Goal: Information Seeking & Learning: Learn about a topic

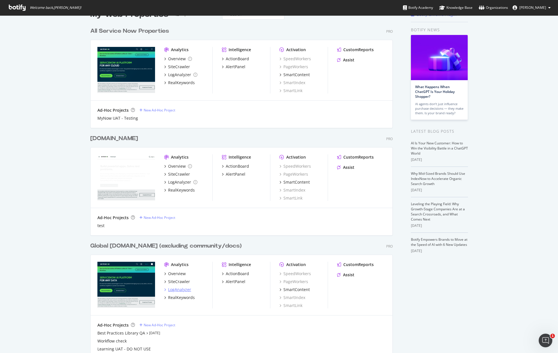
scroll to position [17, 0]
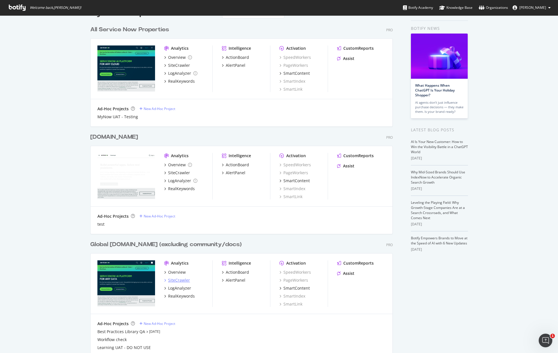
click at [178, 281] on div "SiteCrawler" at bounding box center [179, 280] width 22 height 6
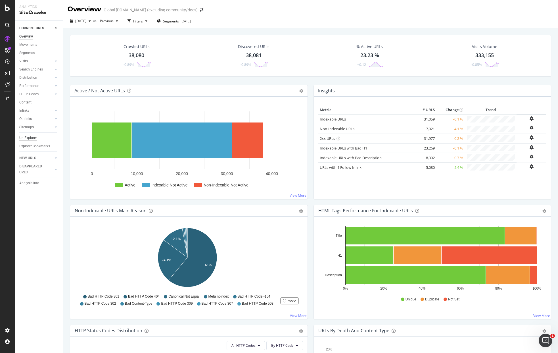
click at [29, 137] on div "Url Explorer" at bounding box center [28, 138] width 18 height 6
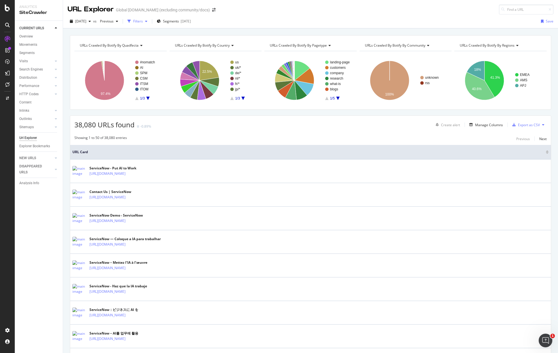
click at [143, 21] on div "Filters" at bounding box center [138, 21] width 10 height 5
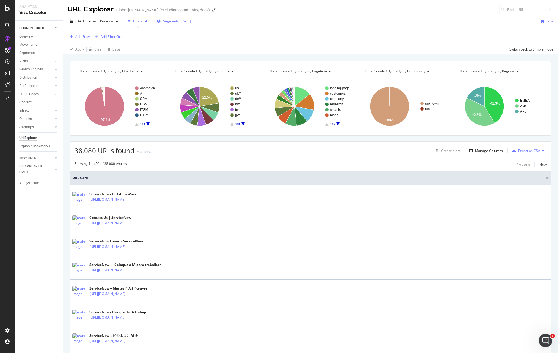
click at [191, 24] on div "Segments [DATE]" at bounding box center [174, 21] width 34 height 9
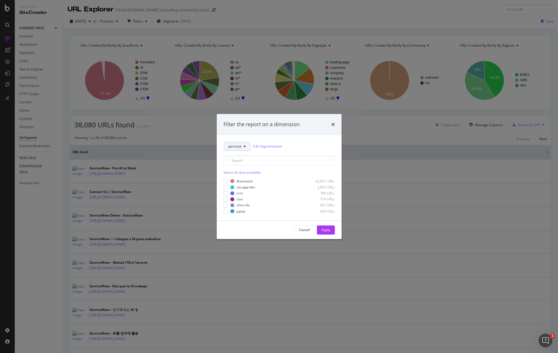
click at [239, 146] on span "persona" at bounding box center [234, 146] width 13 height 5
click at [243, 185] on span "pagetype" at bounding box center [246, 187] width 37 height 5
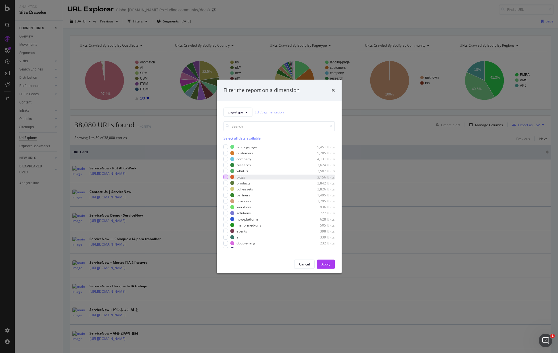
click at [224, 176] on div "modal" at bounding box center [226, 177] width 5 height 5
click at [225, 207] on div "modal" at bounding box center [226, 207] width 5 height 5
click at [326, 265] on div "Apply" at bounding box center [326, 264] width 9 height 5
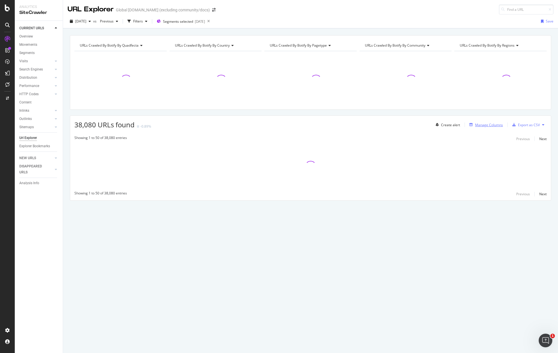
click at [485, 126] on div "Manage Columns" at bounding box center [489, 124] width 28 height 5
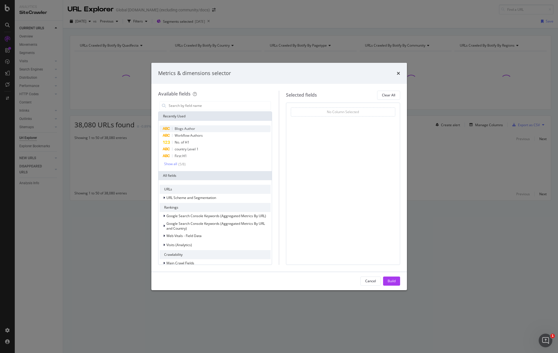
click at [209, 127] on div "Blogs Author" at bounding box center [215, 128] width 111 height 7
drag, startPoint x: 204, startPoint y: 133, endPoint x: 207, endPoint y: 134, distance: 2.9
click at [204, 133] on div "Workflow Authors" at bounding box center [215, 135] width 111 height 7
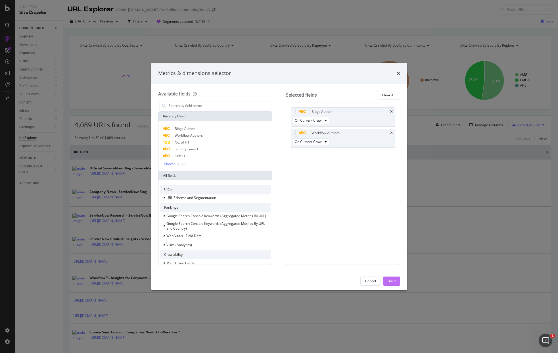
click at [395, 282] on div "Build" at bounding box center [392, 281] width 8 height 5
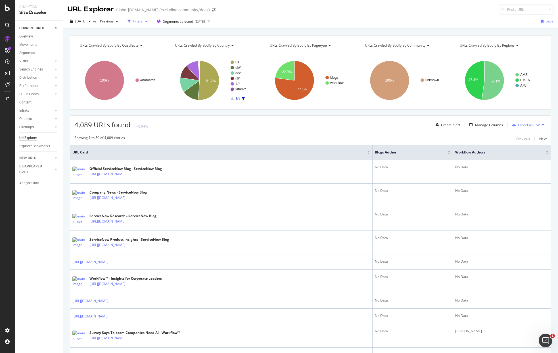
click at [143, 23] on div "Filters" at bounding box center [138, 21] width 10 height 5
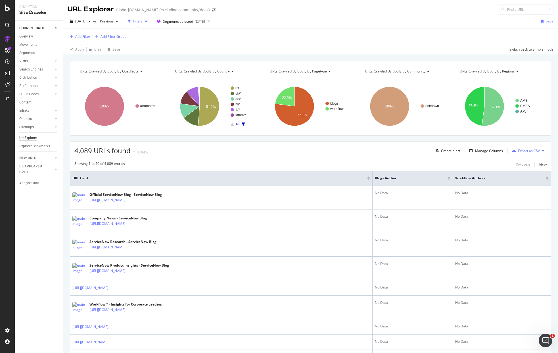
click at [78, 36] on div "Add Filter" at bounding box center [82, 36] width 15 height 5
click at [228, 53] on div "Apply Clear Save Switch back to Simple mode" at bounding box center [310, 49] width 495 height 9
click at [80, 38] on div "Add Filter" at bounding box center [82, 36] width 15 height 5
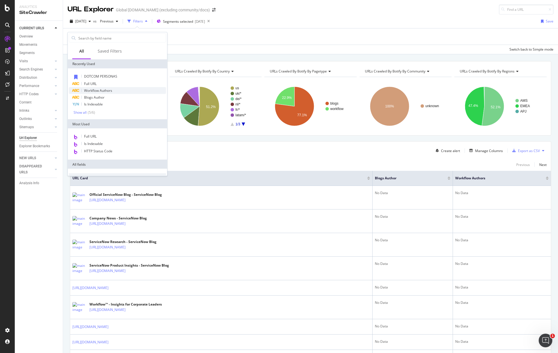
click at [114, 91] on div "Workflow Authors" at bounding box center [117, 90] width 97 height 7
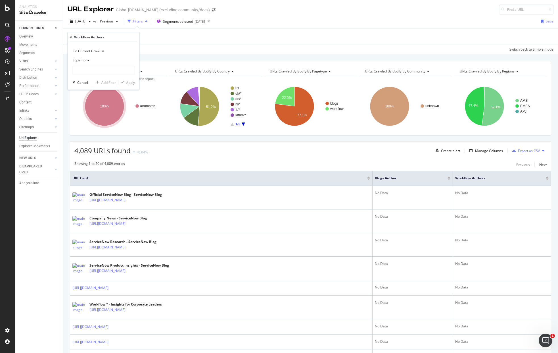
click at [83, 61] on span "Equal to" at bounding box center [79, 60] width 13 height 5
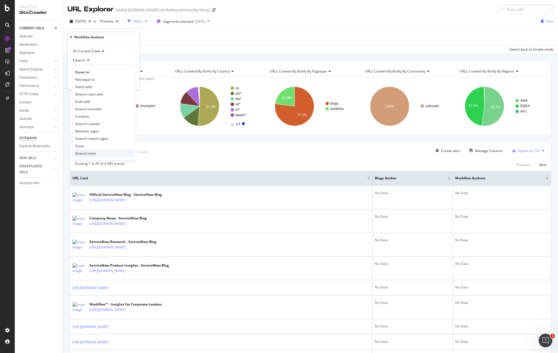
click at [86, 150] on div "Doesn't exist" at bounding box center [104, 152] width 61 height 7
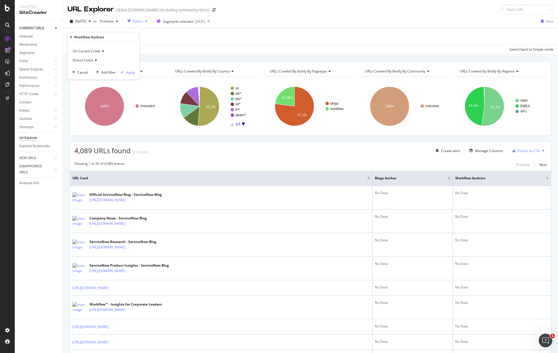
click at [87, 58] on span "Doesn't exist" at bounding box center [83, 60] width 20 height 5
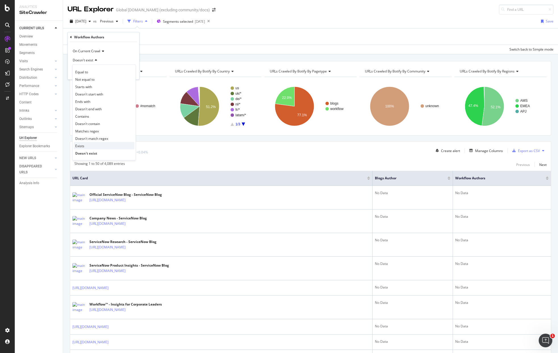
click at [89, 145] on div "Exists" at bounding box center [104, 145] width 61 height 7
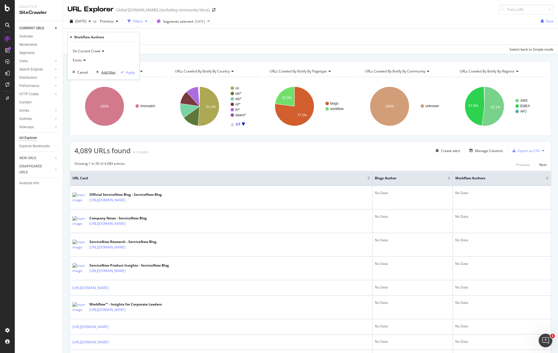
click at [106, 72] on div "Add filter" at bounding box center [108, 72] width 14 height 5
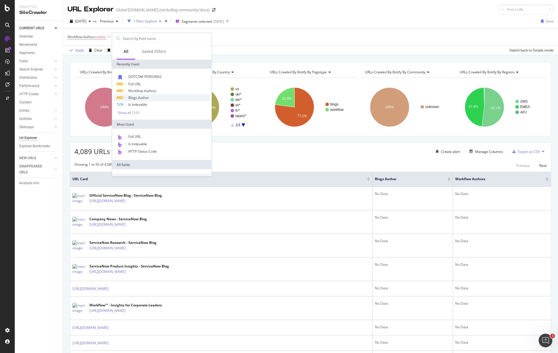
click at [167, 97] on div "Blogs Author" at bounding box center [161, 97] width 97 height 7
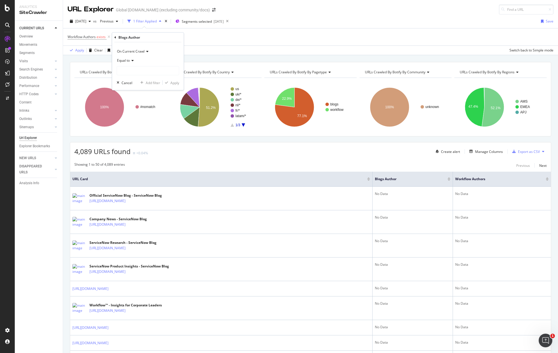
click at [126, 62] on span "Equal to" at bounding box center [123, 60] width 13 height 5
click at [138, 148] on div "Exists" at bounding box center [148, 145] width 61 height 7
click at [151, 71] on div "Add filter" at bounding box center [153, 72] width 14 height 5
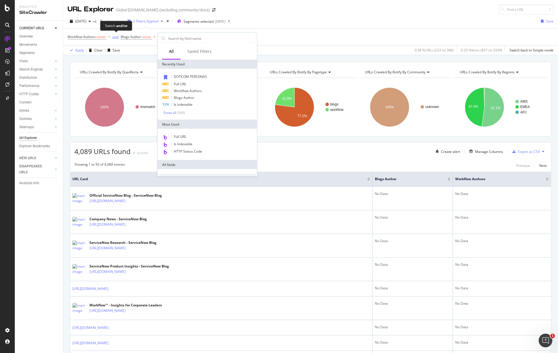
click at [116, 38] on div "and" at bounding box center [116, 36] width 6 height 5
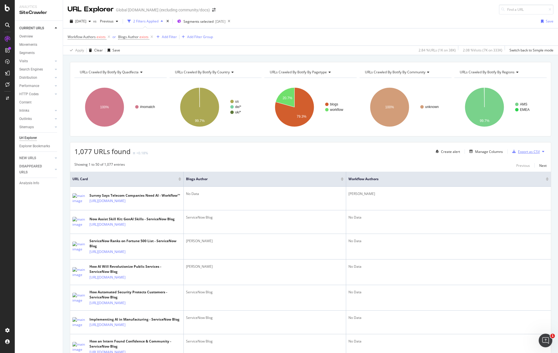
click at [520, 153] on div "Export as CSV" at bounding box center [529, 151] width 22 height 5
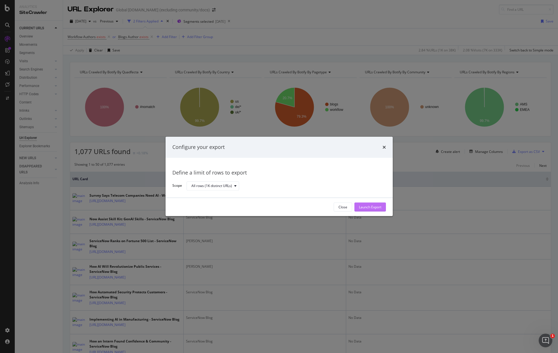
click at [366, 208] on div "Launch Export" at bounding box center [370, 207] width 22 height 5
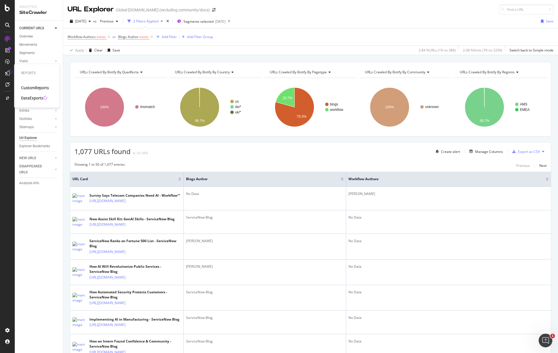
click at [32, 97] on div "DataExports" at bounding box center [32, 98] width 22 height 6
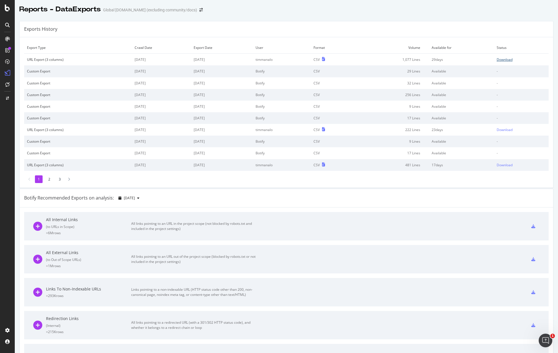
click at [497, 61] on div "Download" at bounding box center [505, 59] width 16 height 5
click at [36, 63] on div "SiteCrawler" at bounding box center [31, 64] width 20 height 6
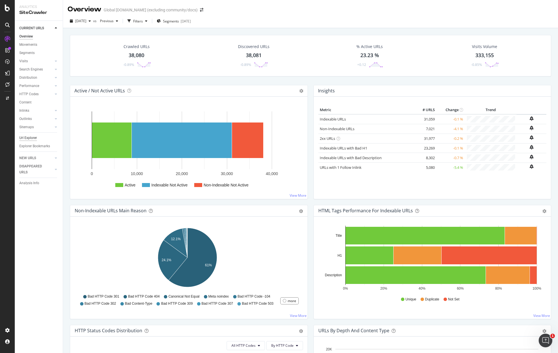
click at [34, 138] on div "Url Explorer" at bounding box center [28, 138] width 18 height 6
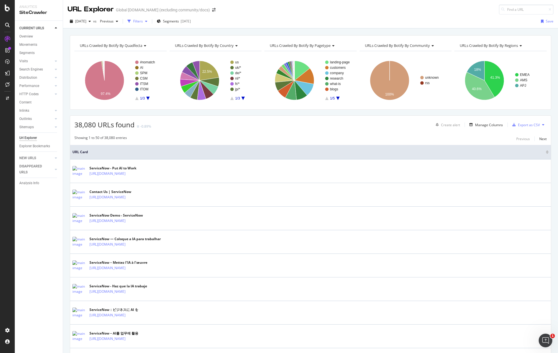
click at [143, 22] on div "Filters" at bounding box center [138, 21] width 10 height 5
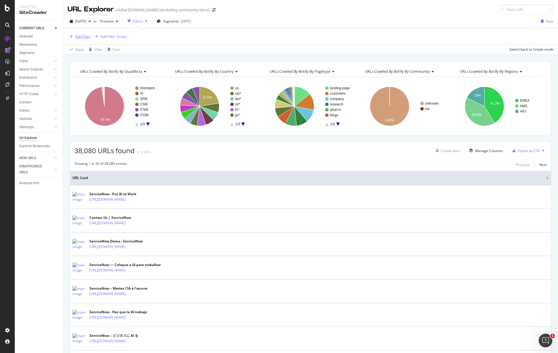
click at [77, 38] on div "Add Filter" at bounding box center [82, 36] width 15 height 5
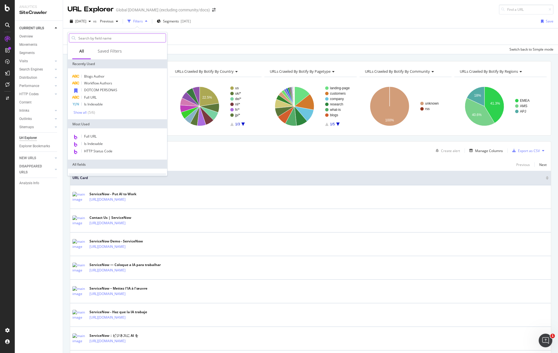
click at [113, 40] on input "text" at bounding box center [122, 38] width 88 height 9
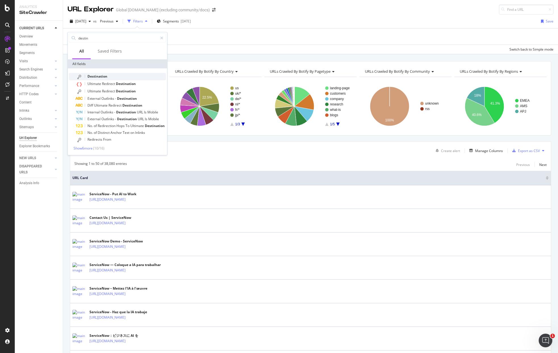
type input "destin"
click at [107, 76] on div "Destination" at bounding box center [121, 76] width 90 height 7
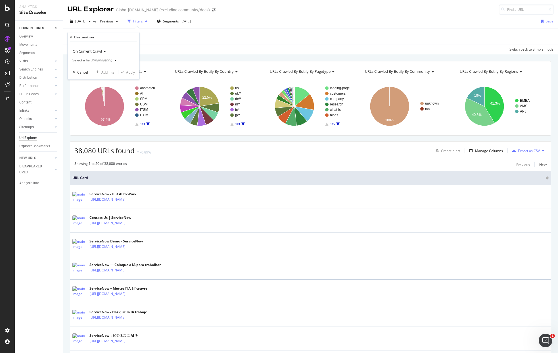
click at [91, 59] on div "Select a field (mandatory)" at bounding box center [92, 60] width 40 height 3
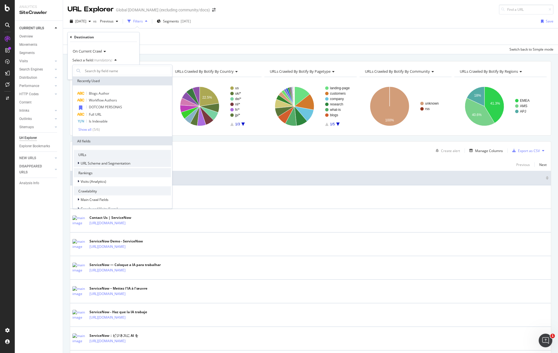
click at [99, 163] on span "URL Scheme and Segmentation" at bounding box center [106, 163] width 50 height 5
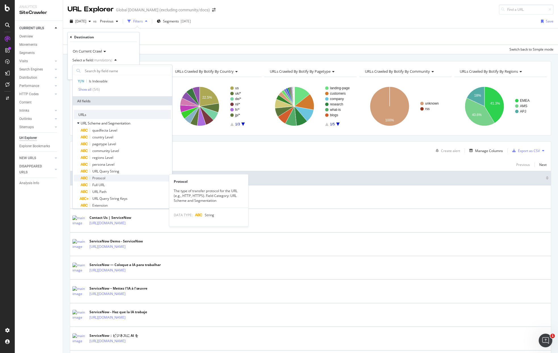
scroll to position [40, 0]
click at [121, 187] on div "Full URL" at bounding box center [126, 184] width 90 height 7
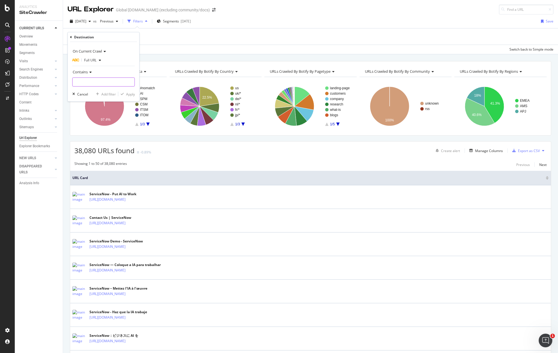
click at [91, 81] on input "text" at bounding box center [104, 82] width 62 height 9
type input "low-code"
click at [107, 93] on div "Add filter" at bounding box center [108, 94] width 14 height 5
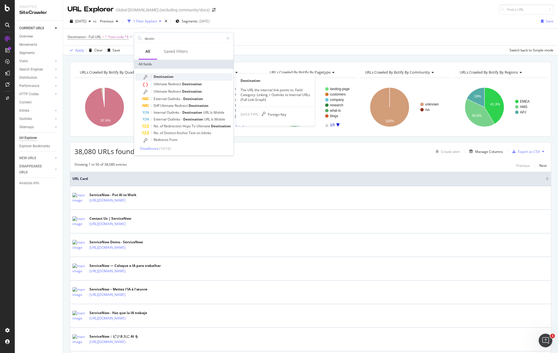
click at [176, 76] on div "Destination" at bounding box center [187, 76] width 90 height 7
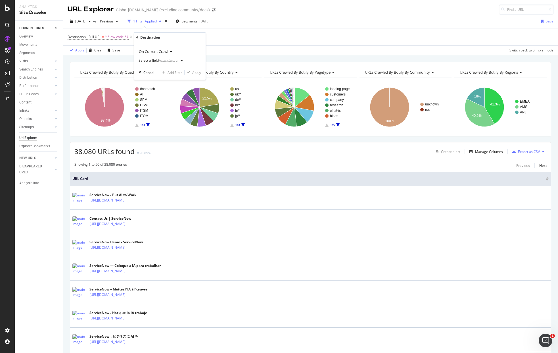
click at [163, 58] on div "Select a field (mandatory)" at bounding box center [162, 60] width 47 height 9
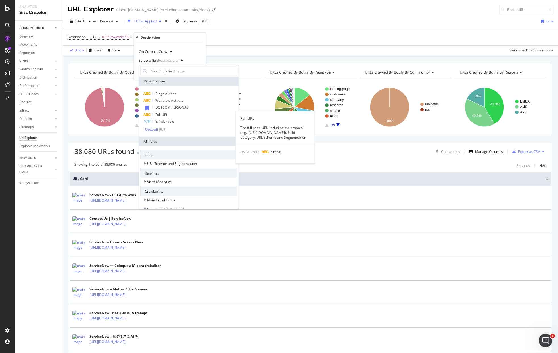
click at [171, 115] on div "Full URL" at bounding box center [188, 114] width 97 height 7
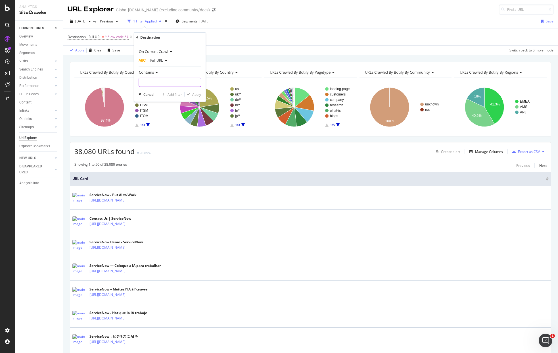
click at [158, 80] on input "text" at bounding box center [170, 82] width 62 height 9
type input "dummies"
click at [196, 94] on div "Apply" at bounding box center [196, 94] width 9 height 5
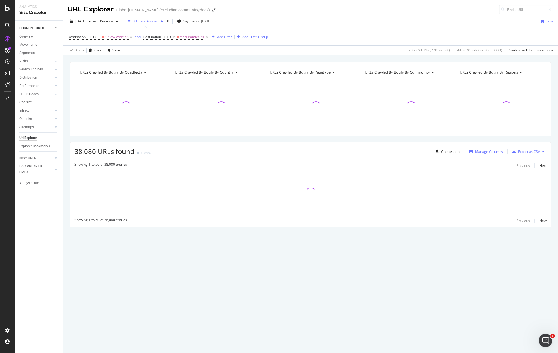
click at [488, 154] on div "Manage Columns" at bounding box center [489, 151] width 28 height 5
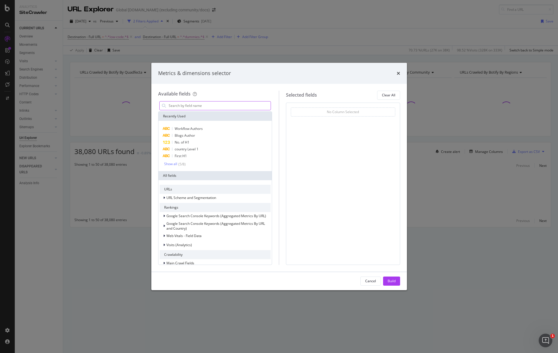
click at [214, 106] on input "modal" at bounding box center [219, 105] width 103 height 9
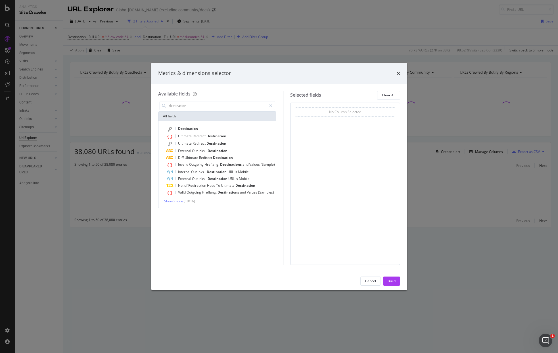
type input "destination"
click at [208, 124] on div "Destination Ultimate Redirect Destination Ultimate Redirect Destination Externa…" at bounding box center [218, 164] width 118 height 87
click at [201, 130] on div "Destination" at bounding box center [221, 128] width 109 height 7
click at [343, 121] on div "Select a field (mandatory)" at bounding box center [343, 120] width 88 height 5
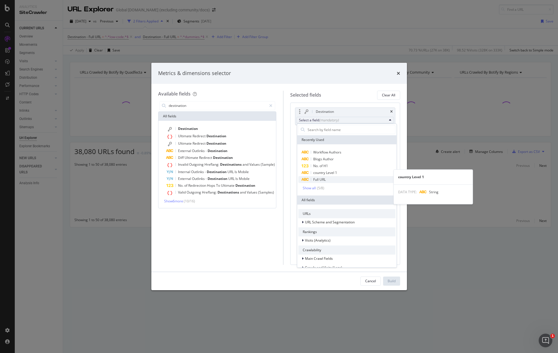
click at [327, 179] on span "Full URL" at bounding box center [346, 179] width 97 height 7
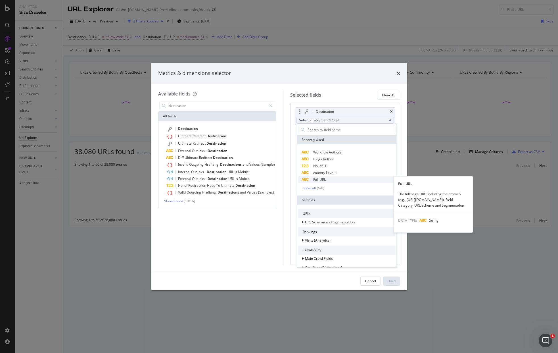
click at [319, 178] on span "Full URL" at bounding box center [319, 179] width 13 height 5
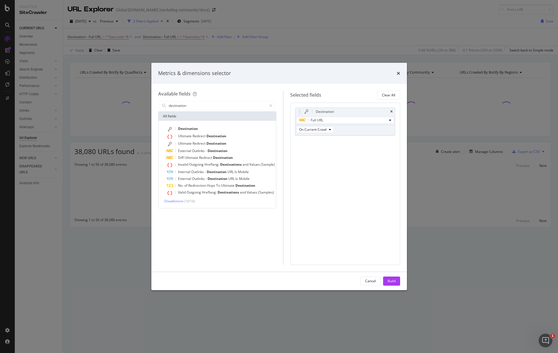
drag, startPoint x: 392, startPoint y: 278, endPoint x: 401, endPoint y: 278, distance: 8.5
click at [392, 278] on div "Build" at bounding box center [392, 281] width 8 height 9
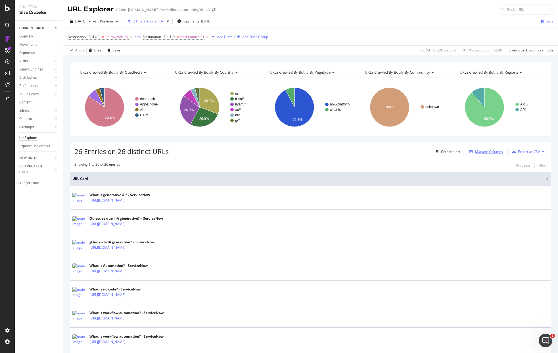
click at [485, 150] on div "Manage Columns" at bounding box center [489, 151] width 28 height 5
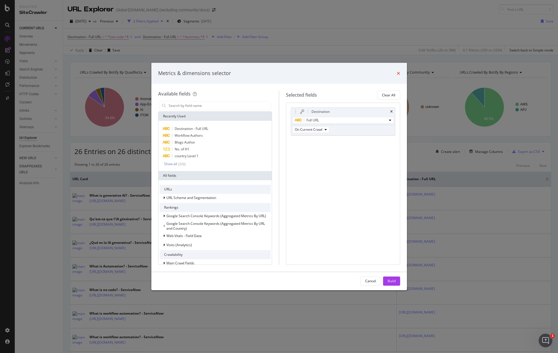
click at [399, 74] on icon "times" at bounding box center [398, 73] width 3 height 5
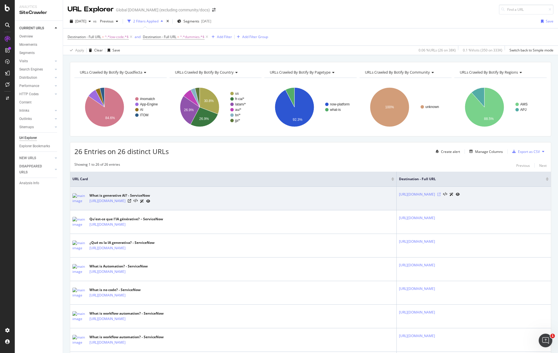
click at [438, 195] on icon at bounding box center [439, 194] width 3 height 3
click at [131, 201] on icon at bounding box center [129, 200] width 3 height 3
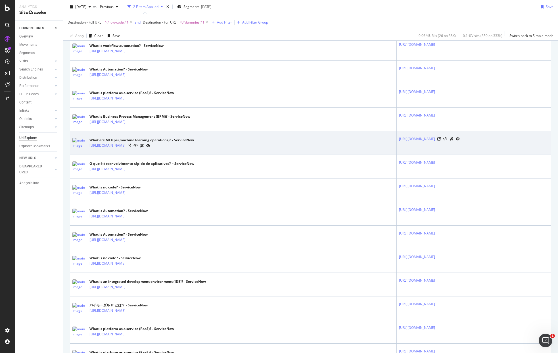
scroll to position [482, 0]
